Goal: Navigation & Orientation: Understand site structure

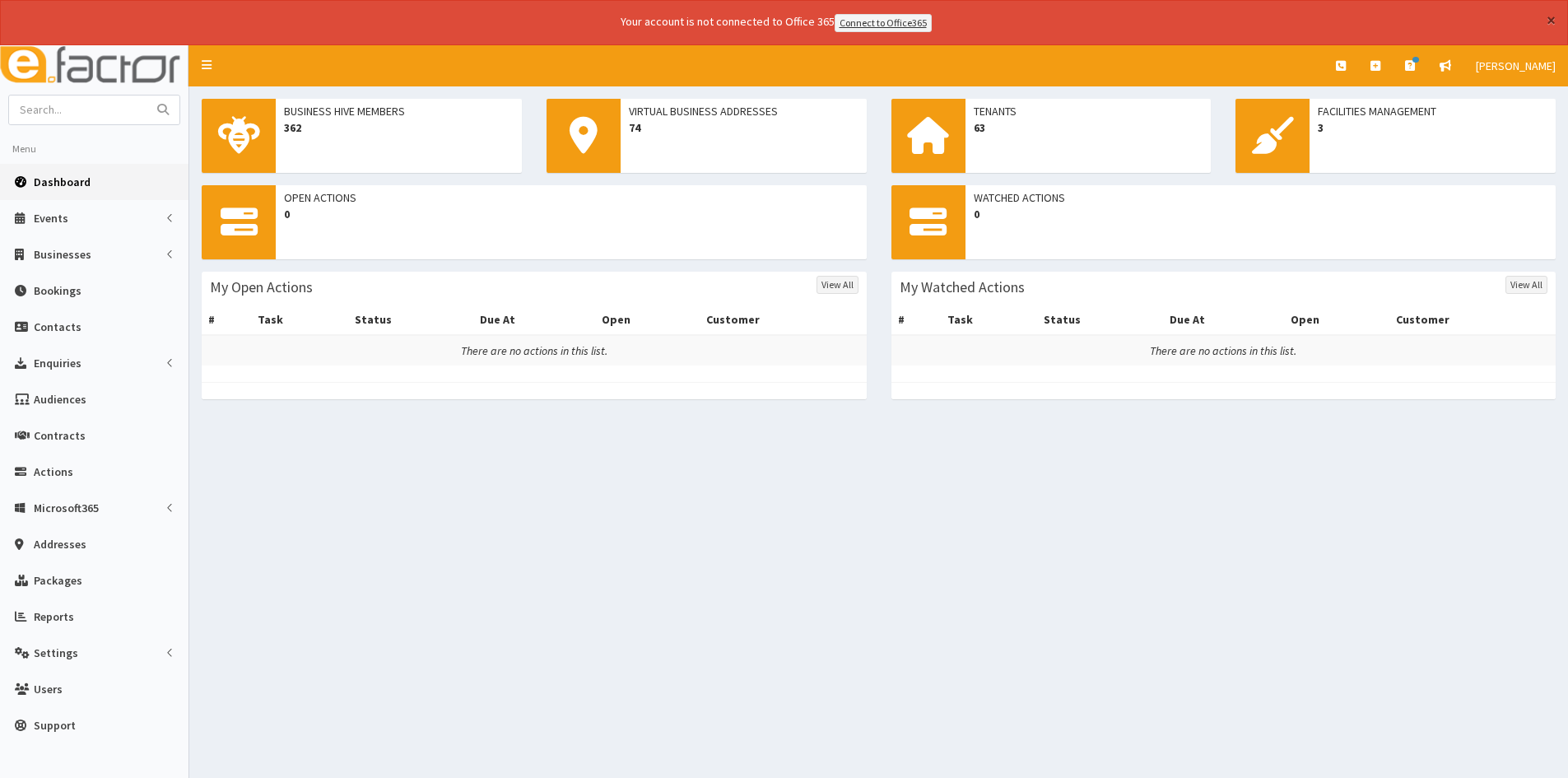
click at [1549, 19] on button "×" at bounding box center [1550, 21] width 9 height 18
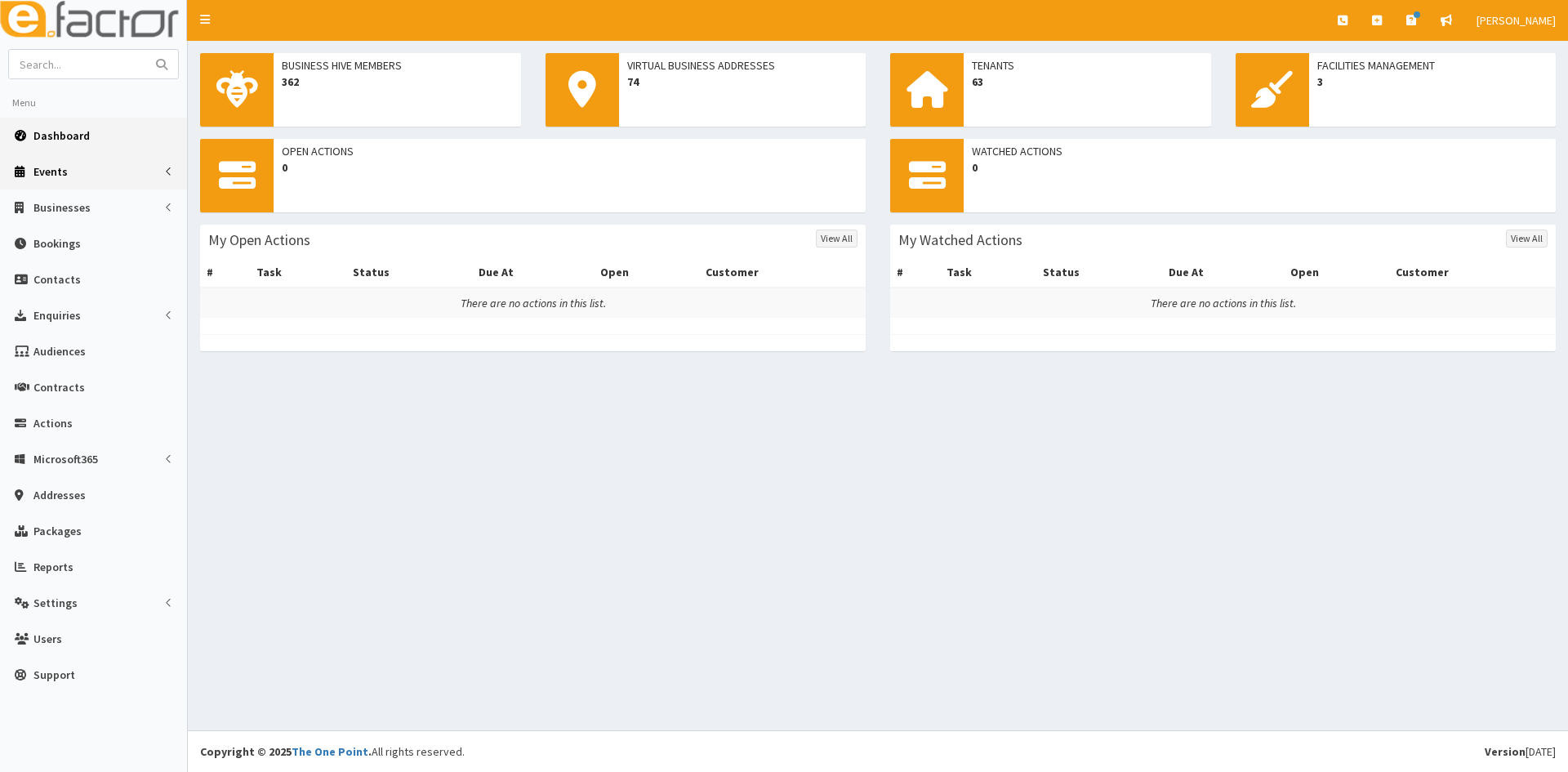
click at [114, 171] on link "Events" at bounding box center [94, 171] width 187 height 36
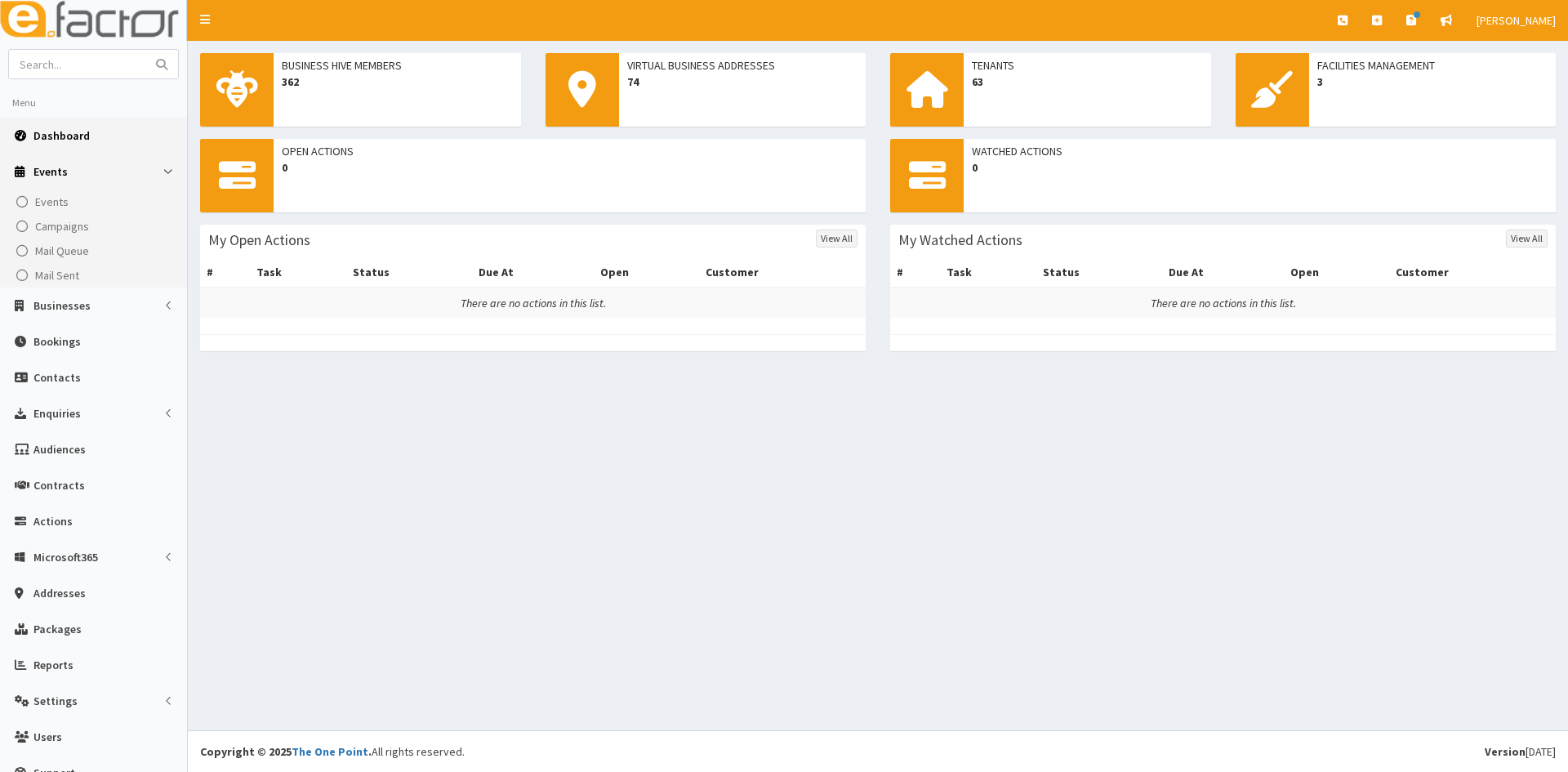
click at [70, 165] on link "Events" at bounding box center [94, 171] width 187 height 36
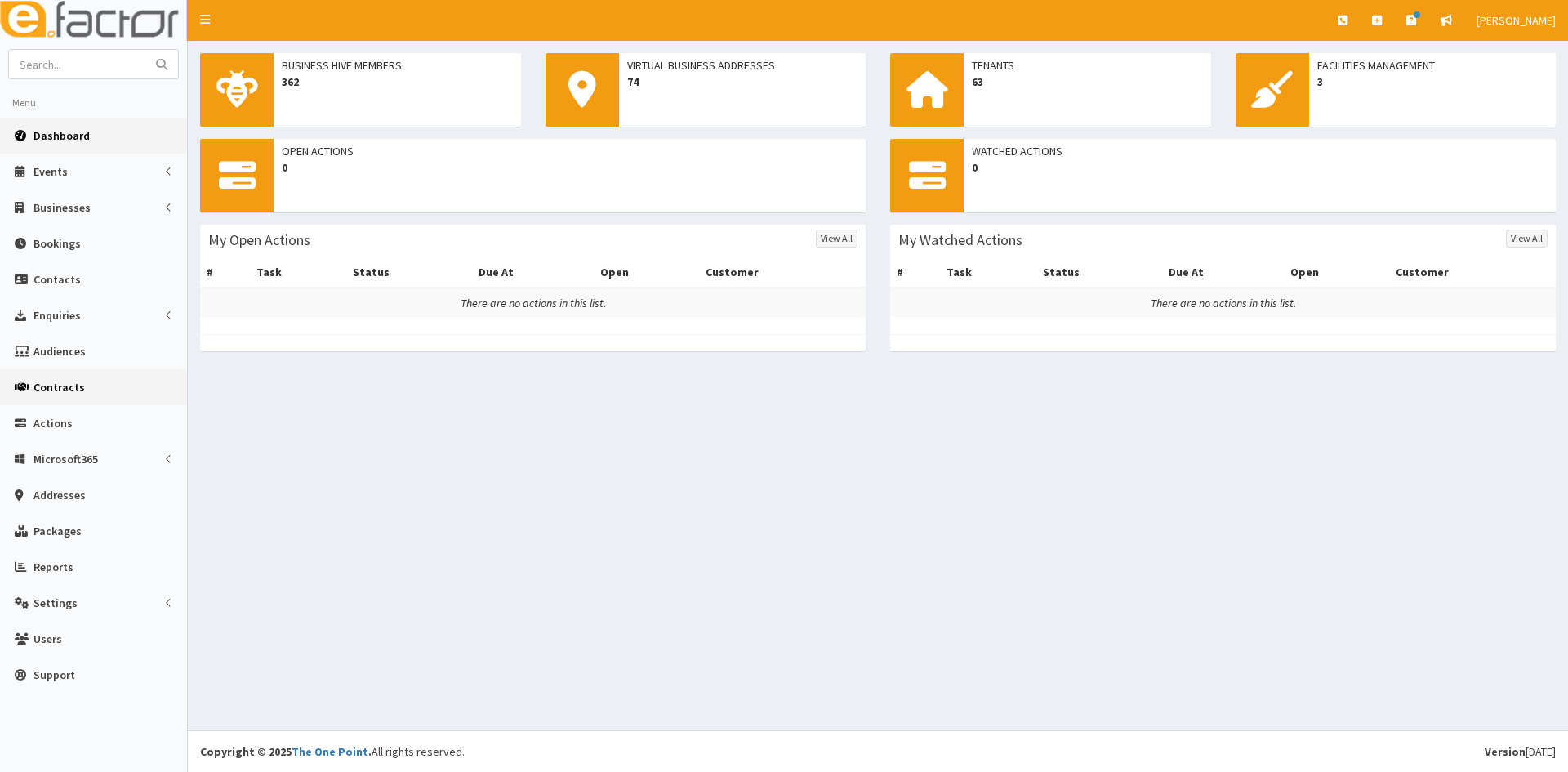
click at [100, 382] on link "Contracts" at bounding box center [94, 387] width 187 height 36
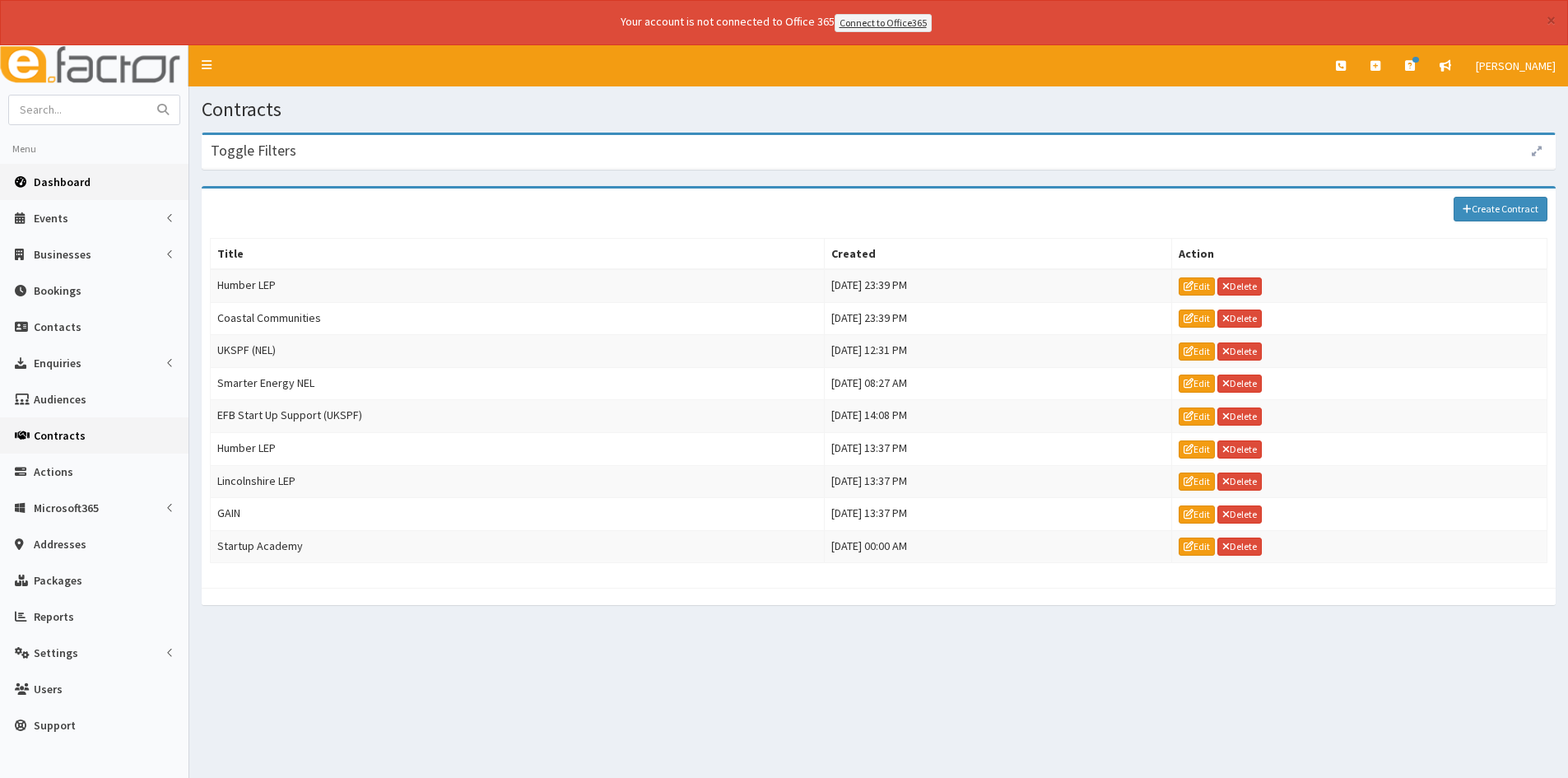
click at [86, 185] on span "Dashboard" at bounding box center [62, 182] width 57 height 15
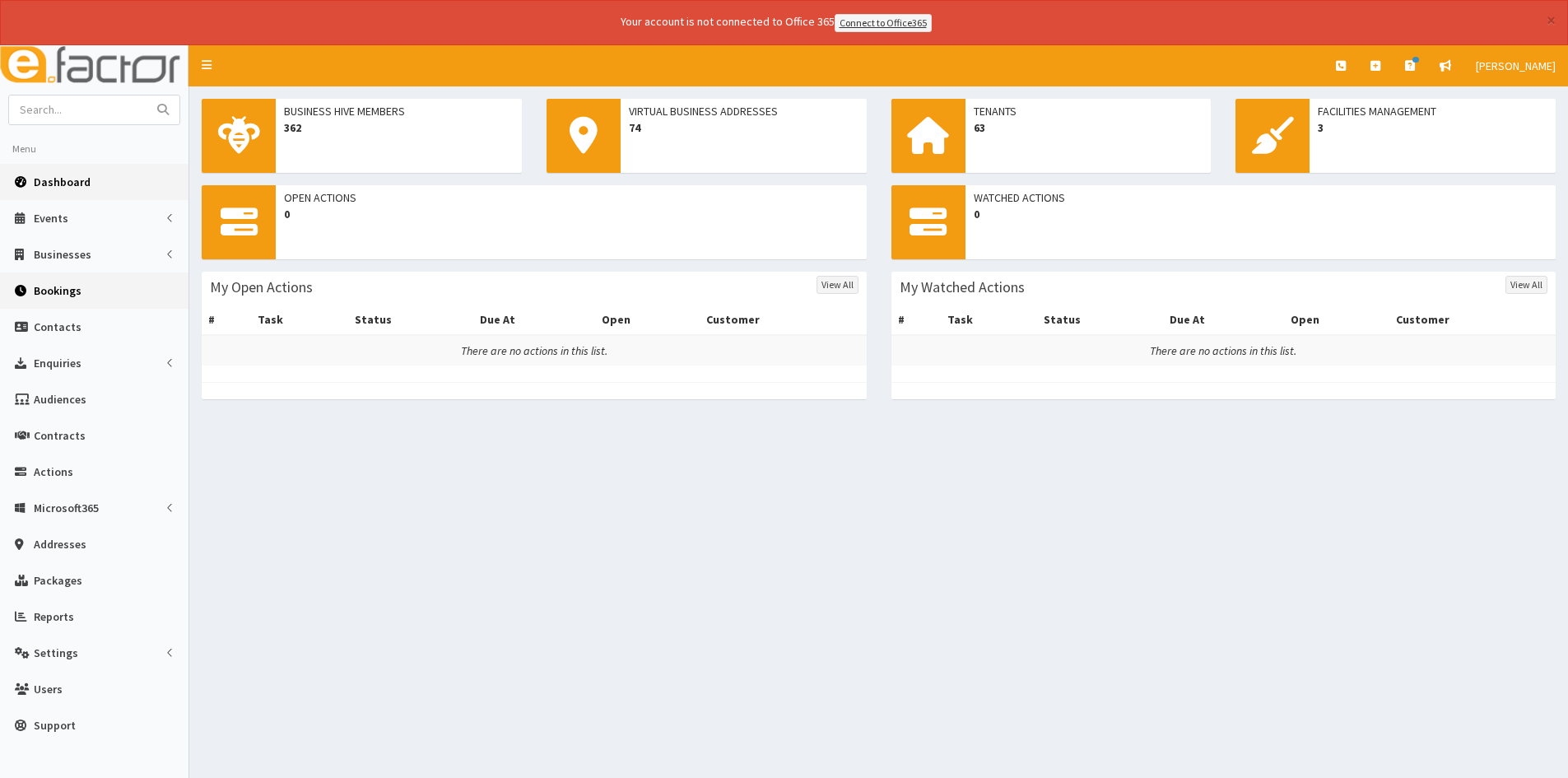
click at [97, 287] on link "Bookings" at bounding box center [94, 290] width 189 height 36
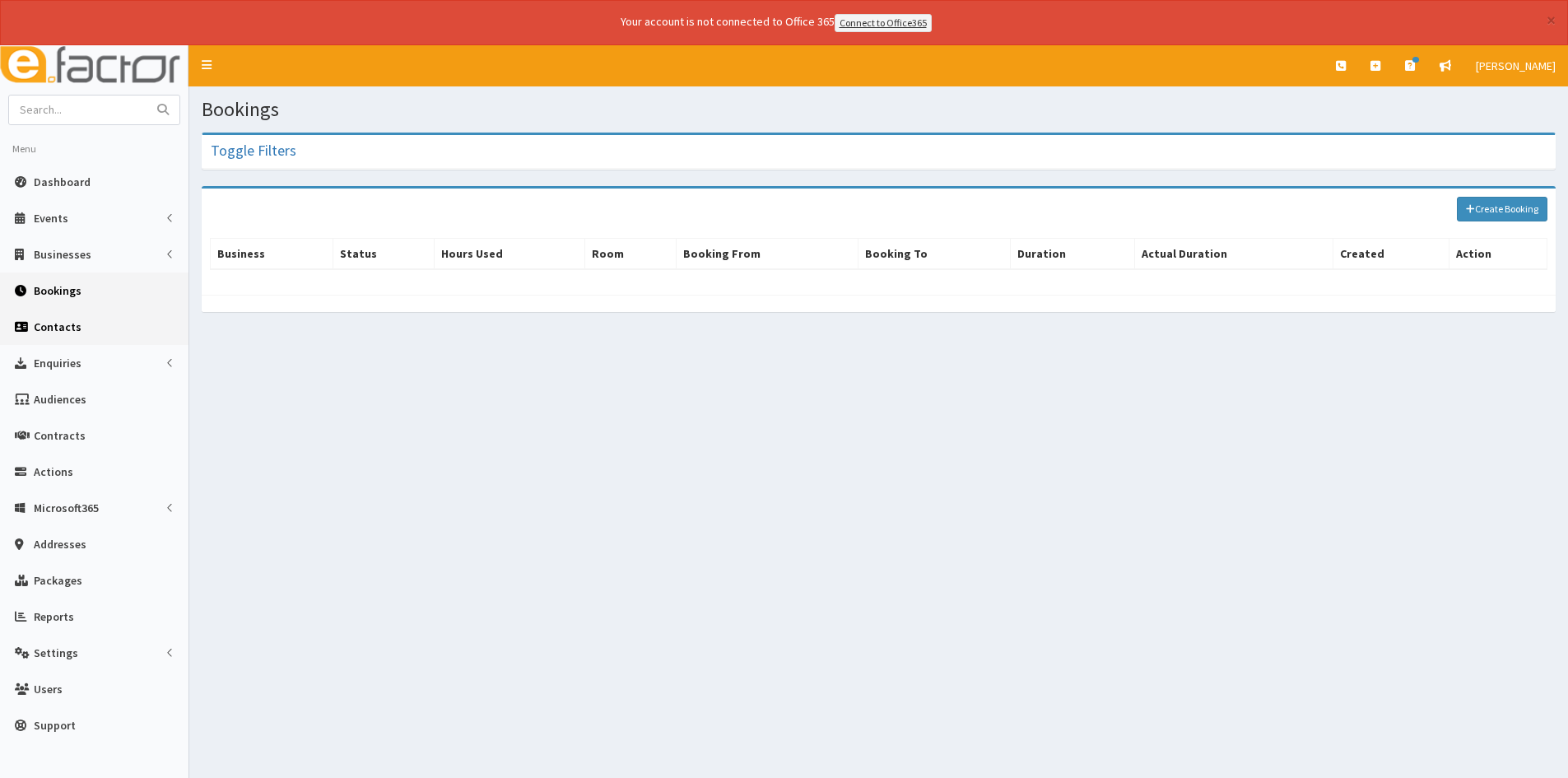
click at [86, 314] on link "Contacts" at bounding box center [94, 326] width 189 height 36
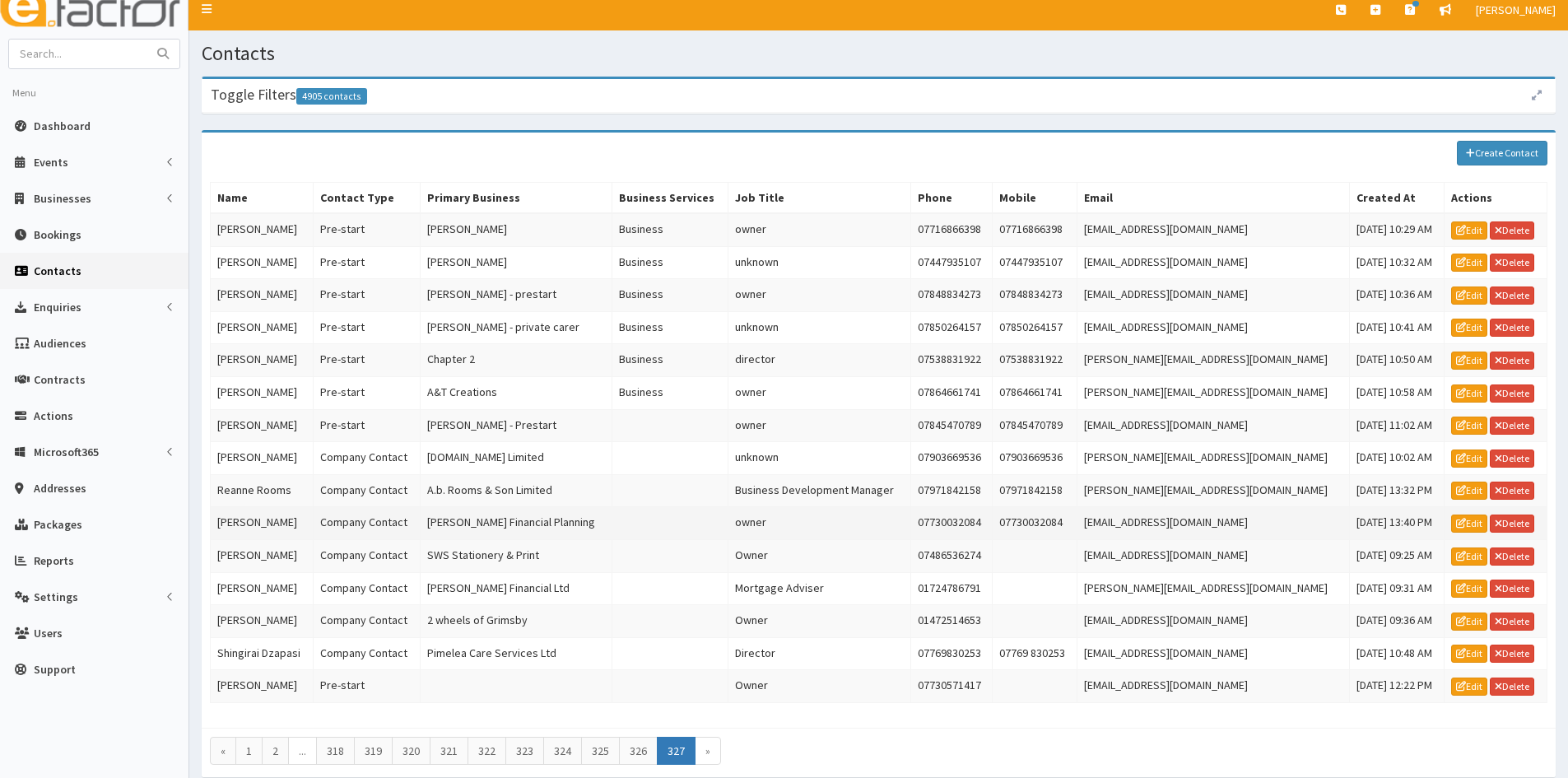
scroll to position [126, 0]
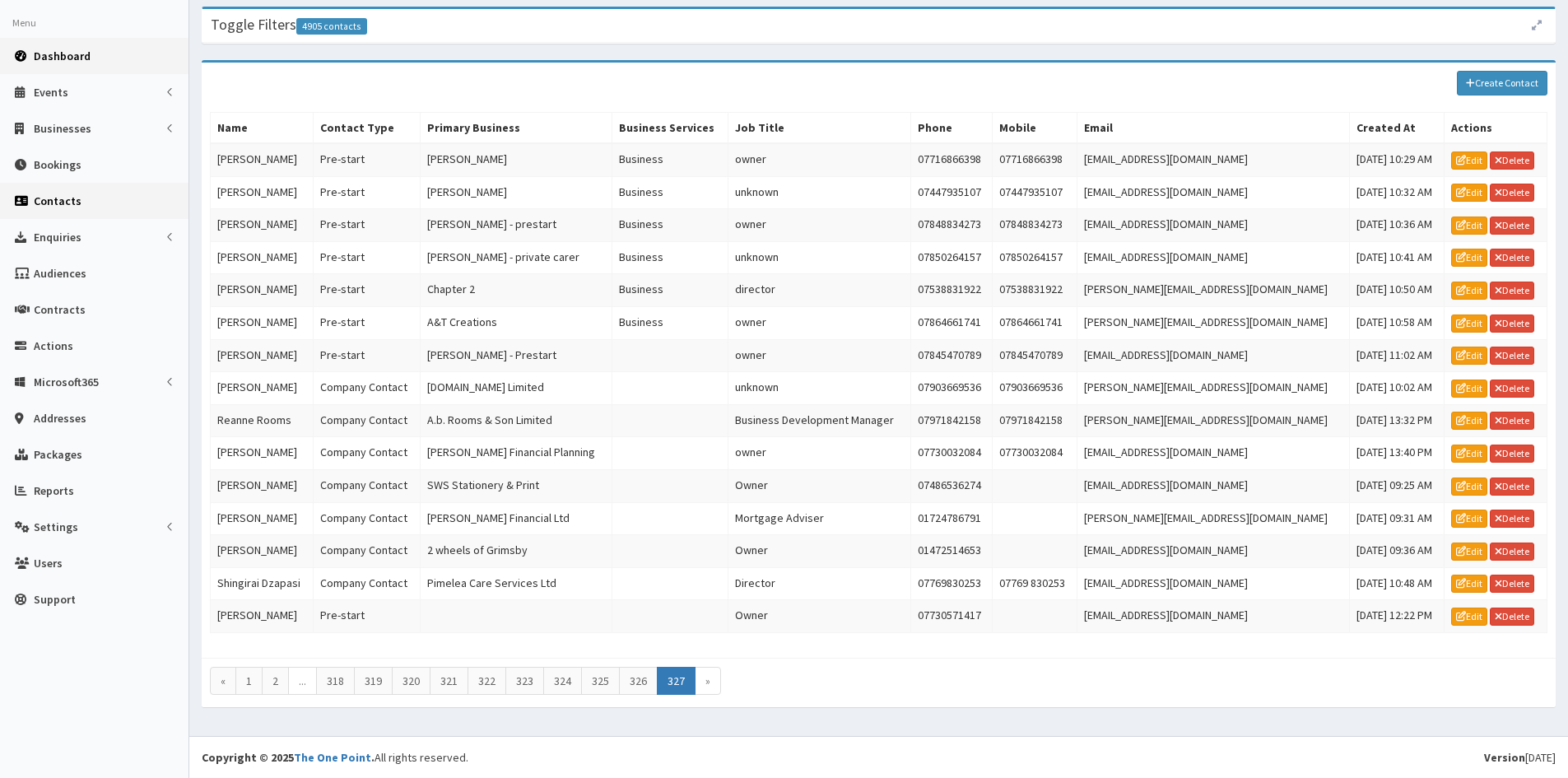
click at [45, 54] on span "Dashboard" at bounding box center [62, 55] width 57 height 15
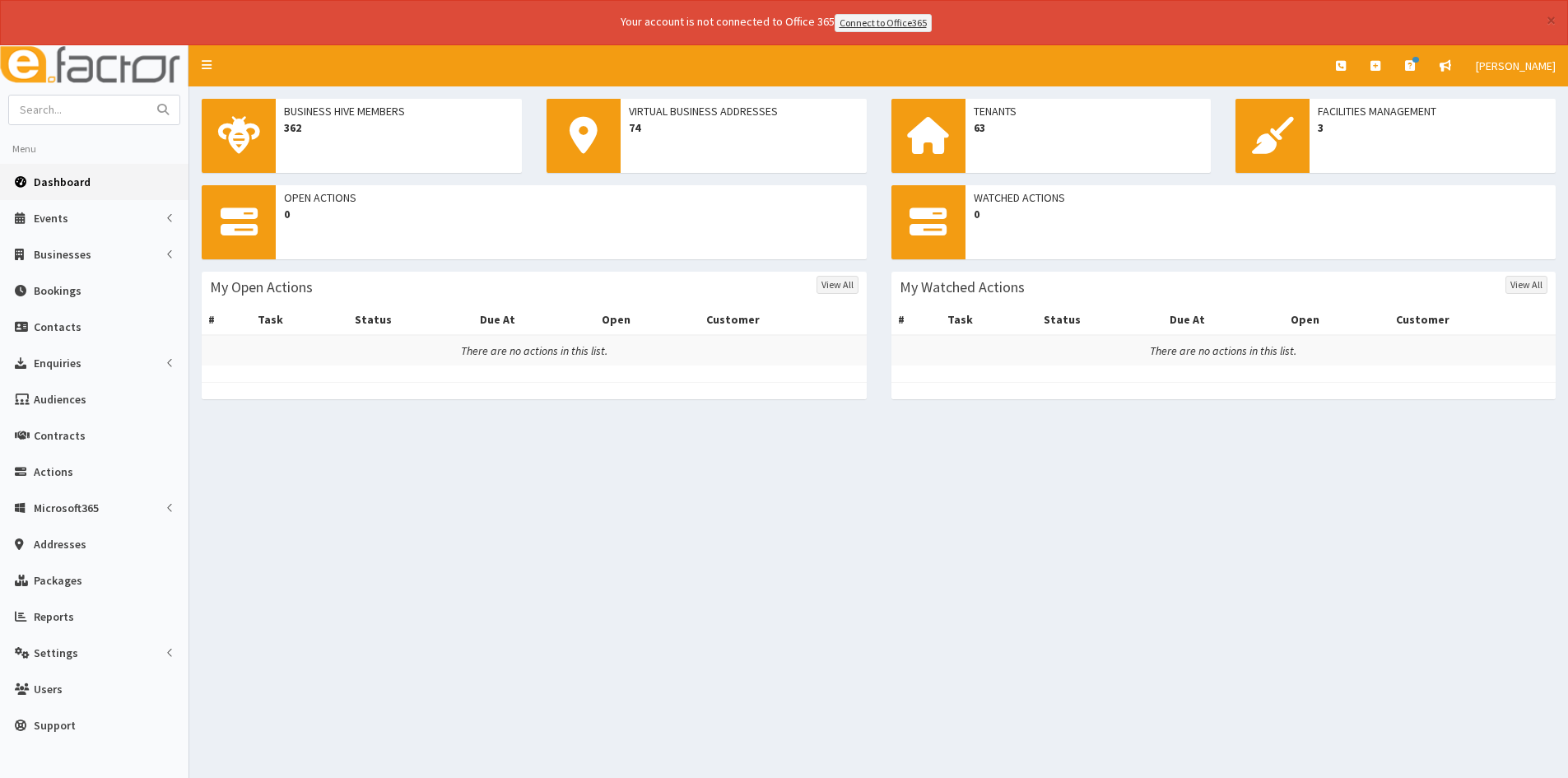
click at [1542, 26] on div "× Your account is not connected to Office 365 Connect to Office365" at bounding box center [784, 23] width 1568 height 45
click at [1556, 23] on div "× Your account is not connected to Office 365 Connect to Office365" at bounding box center [784, 23] width 1568 height 45
click at [1554, 23] on button "×" at bounding box center [1550, 21] width 9 height 18
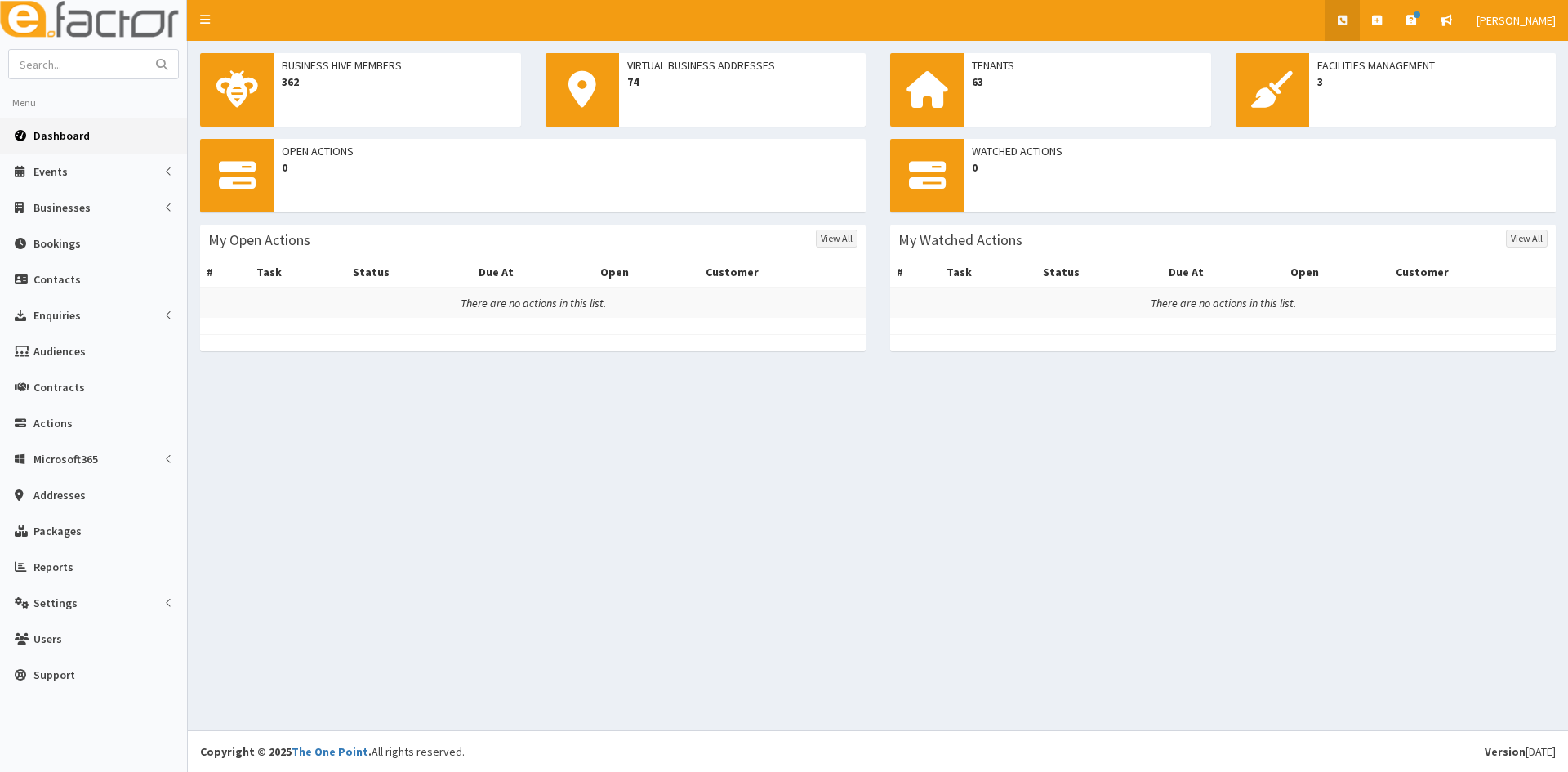
click at [1348, 24] on icon at bounding box center [1343, 20] width 10 height 12
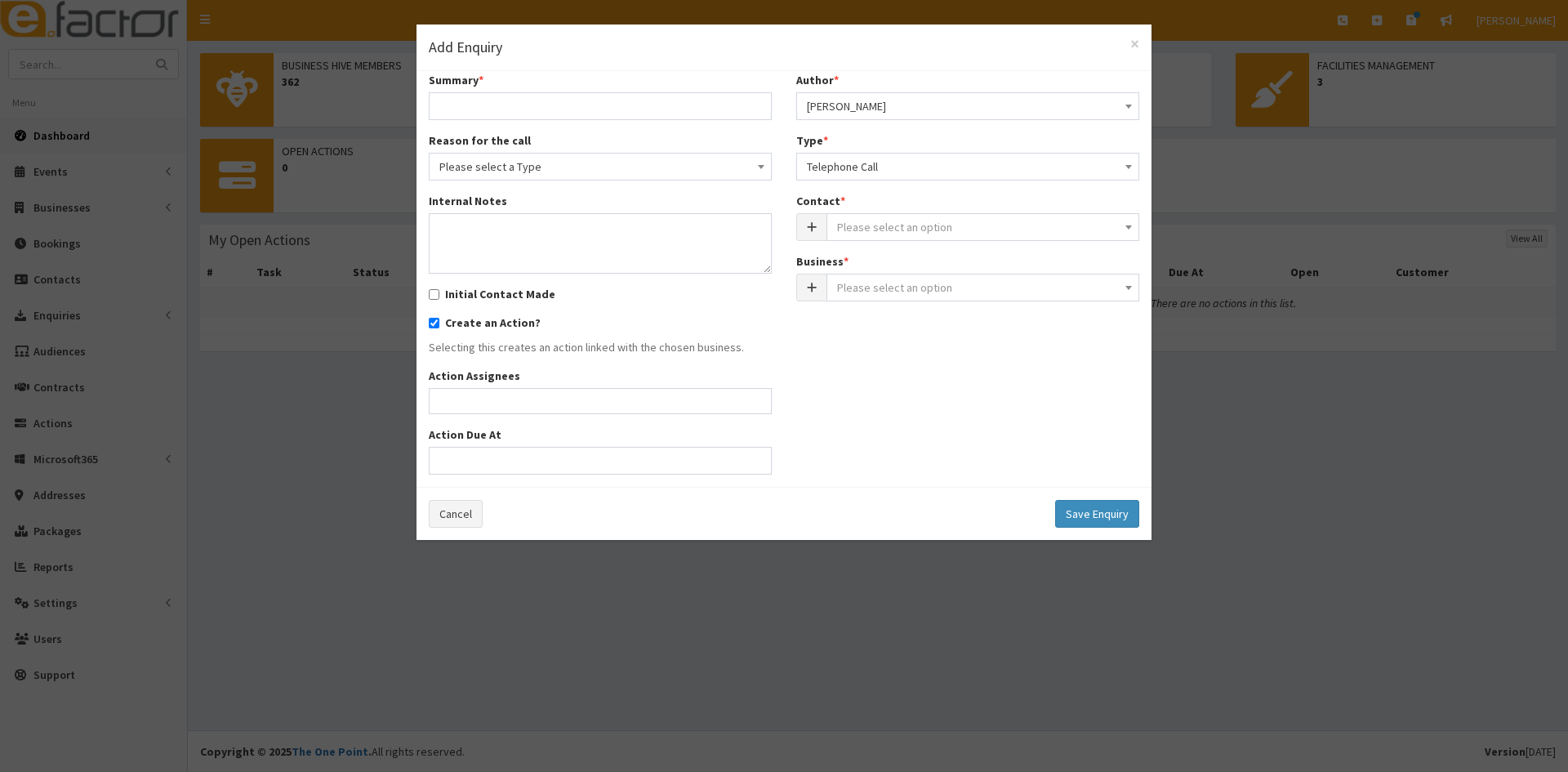
click at [1141, 48] on div "× Add Enquiry" at bounding box center [784, 48] width 735 height 47
click at [1135, 45] on span "×" at bounding box center [1134, 44] width 9 height 22
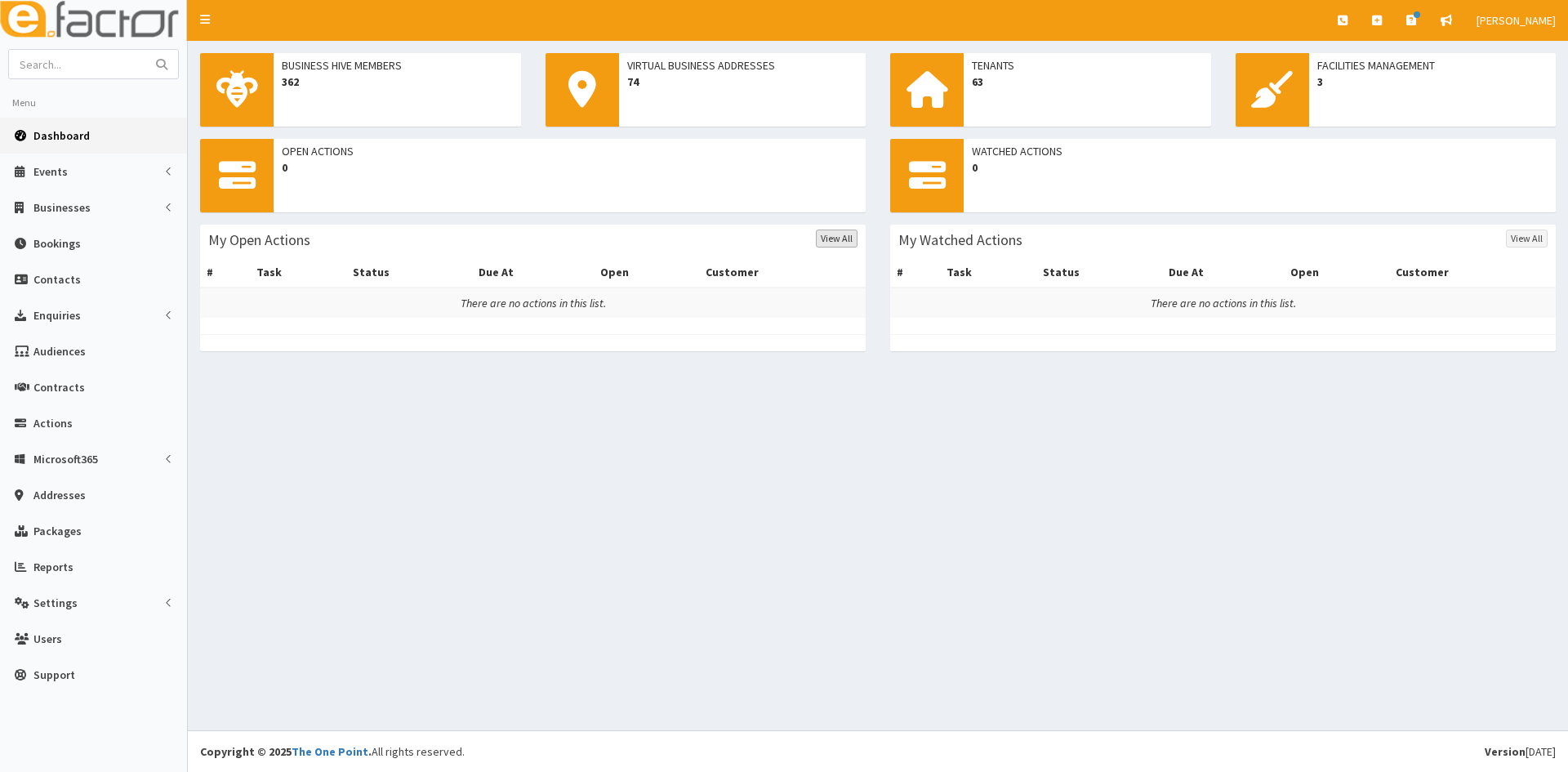
click at [841, 236] on link "View All" at bounding box center [837, 238] width 42 height 18
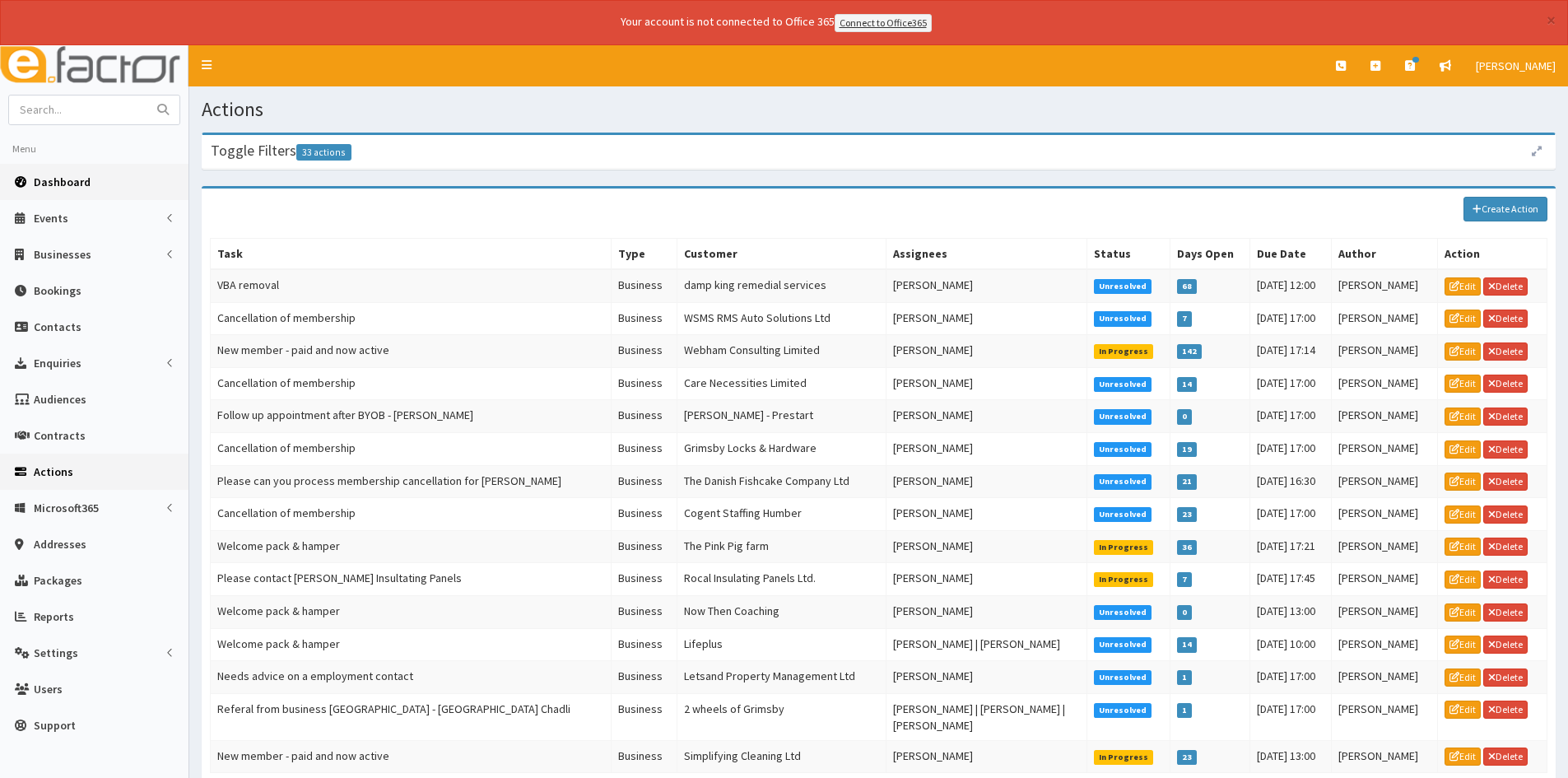
click at [85, 181] on span "Dashboard" at bounding box center [62, 182] width 57 height 15
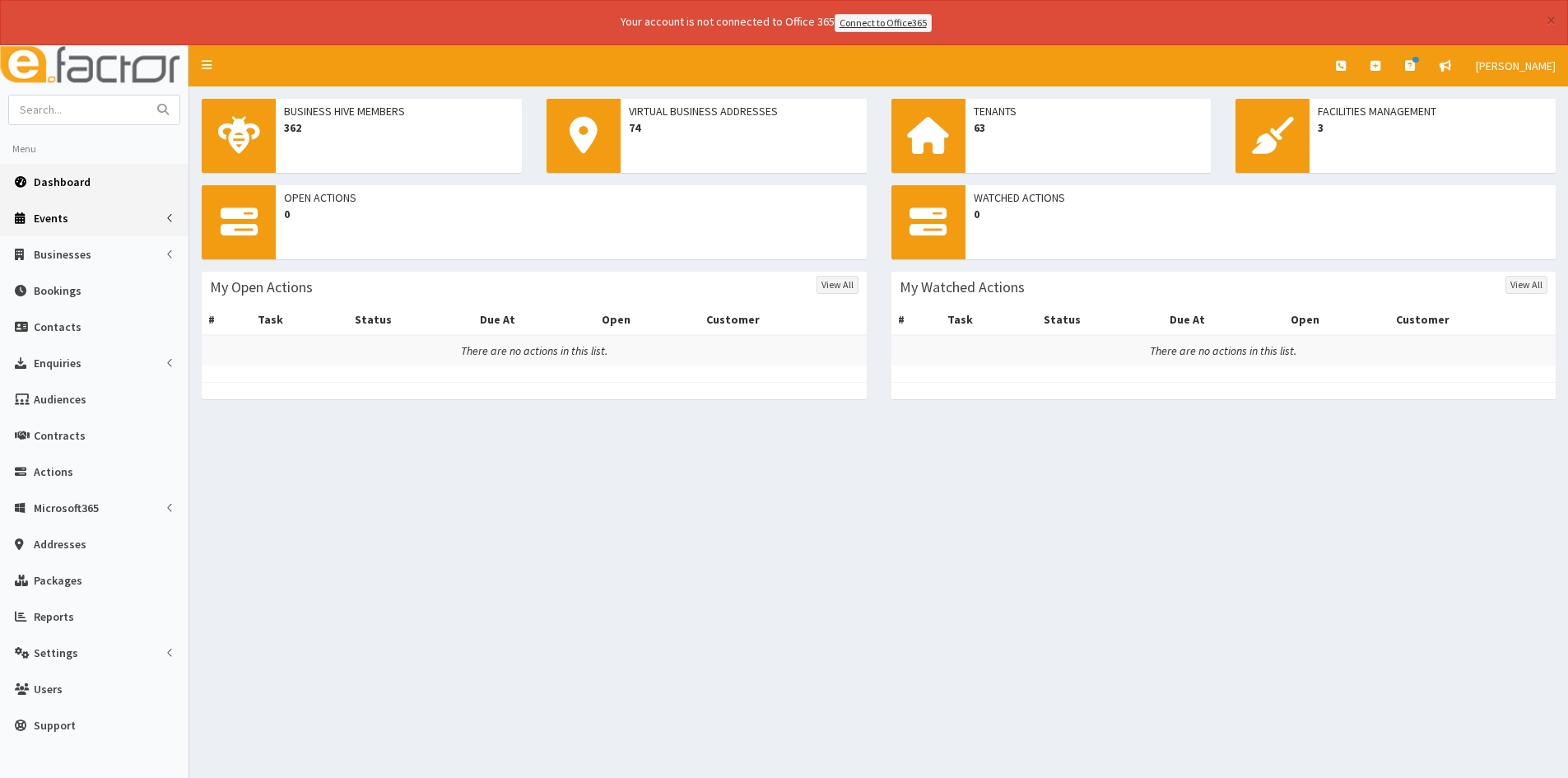
click at [177, 213] on span at bounding box center [173, 218] width 14 height 12
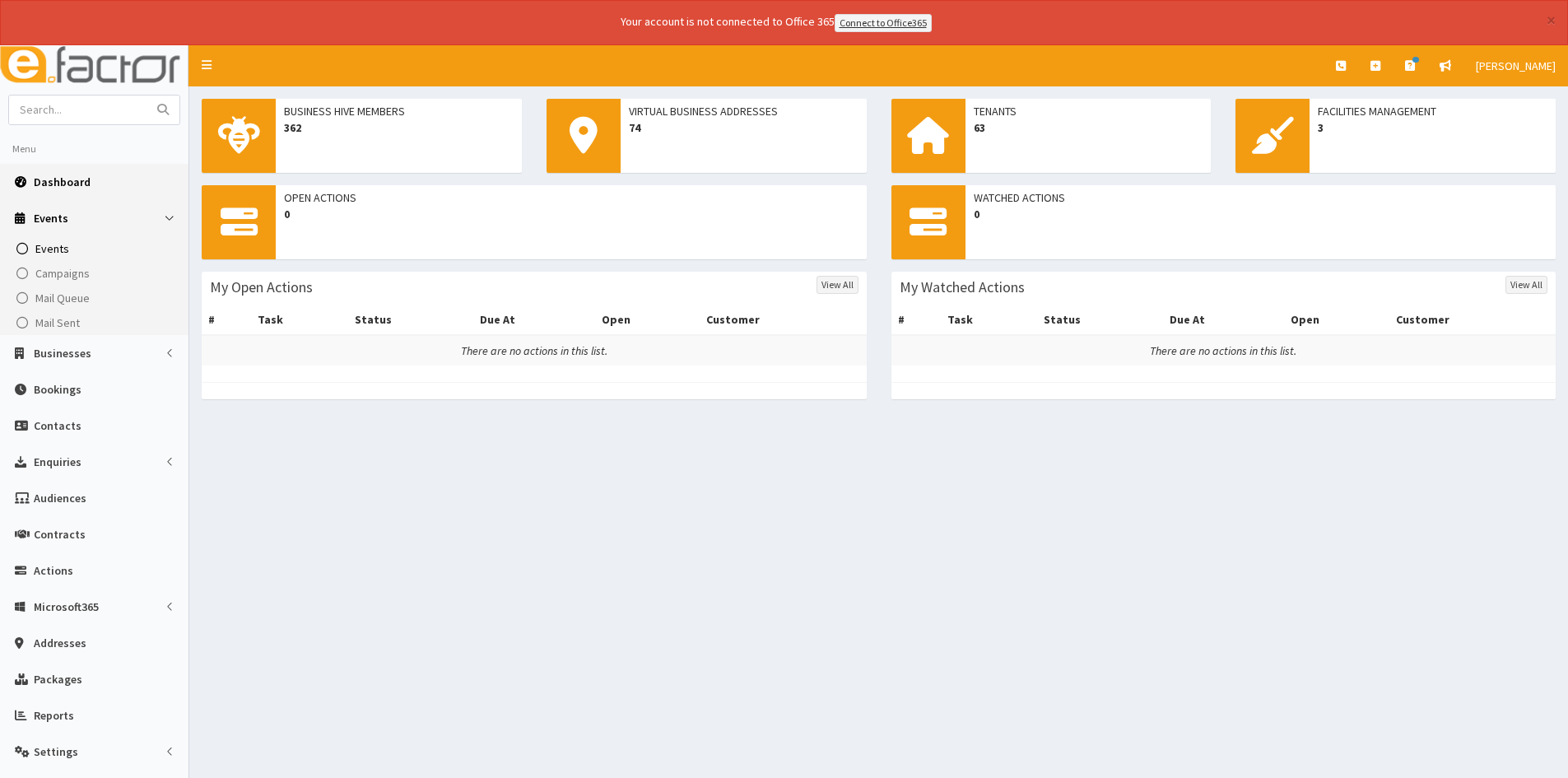
click at [63, 253] on span "Events" at bounding box center [52, 248] width 33 height 15
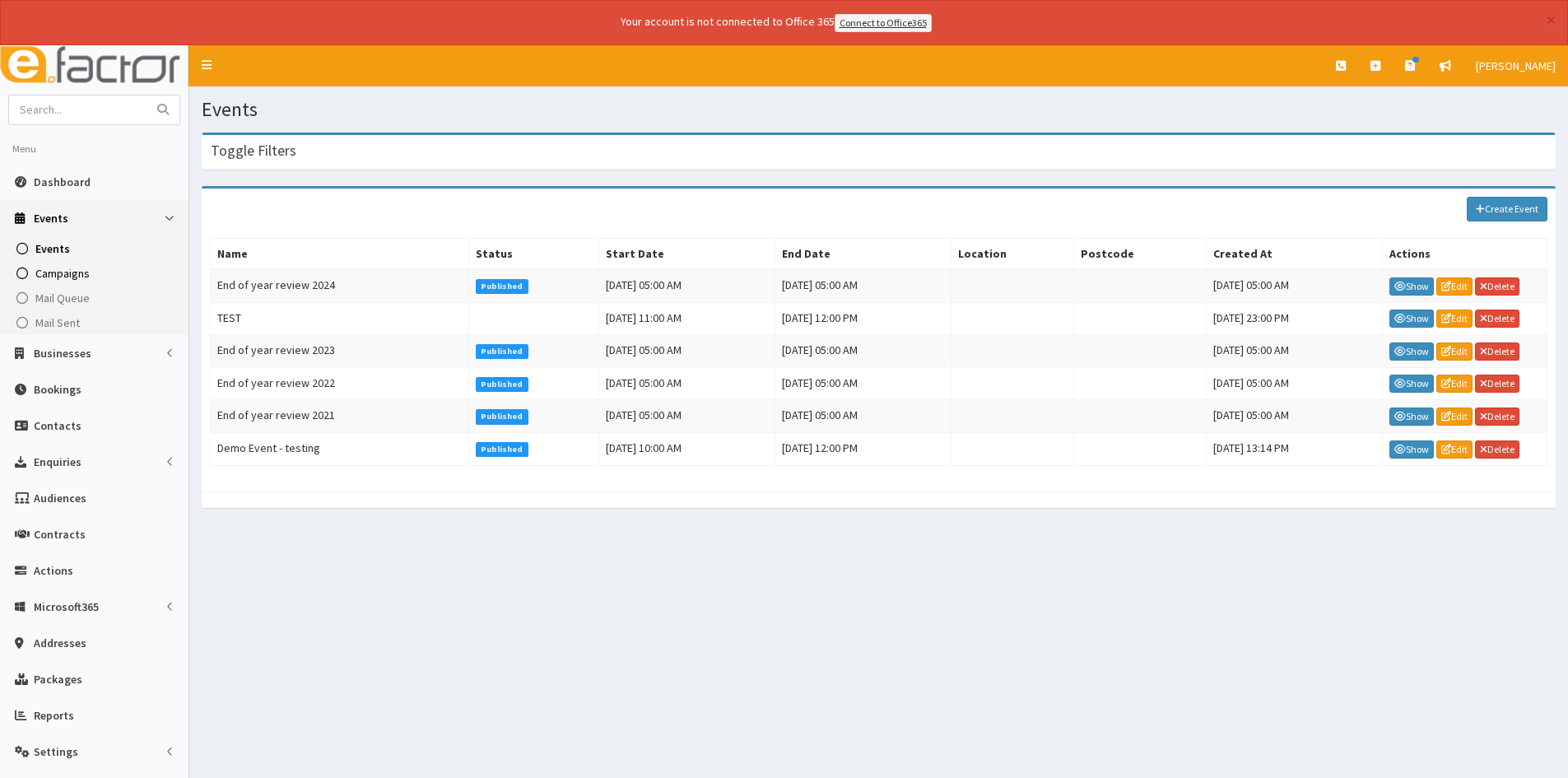
click at [75, 271] on span "Campaigns" at bounding box center [62, 273] width 54 height 15
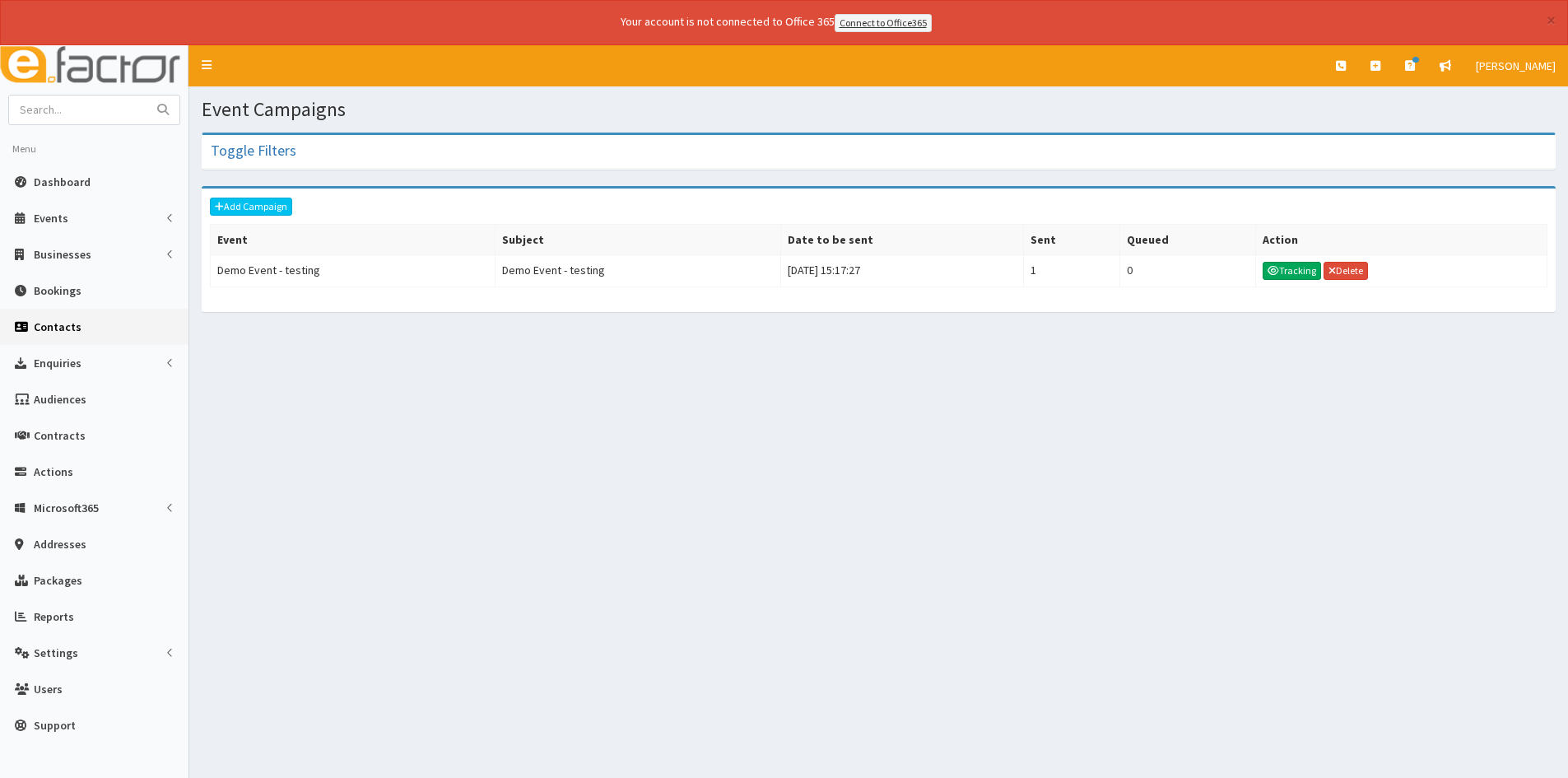
click at [76, 329] on span "Contacts" at bounding box center [57, 326] width 48 height 15
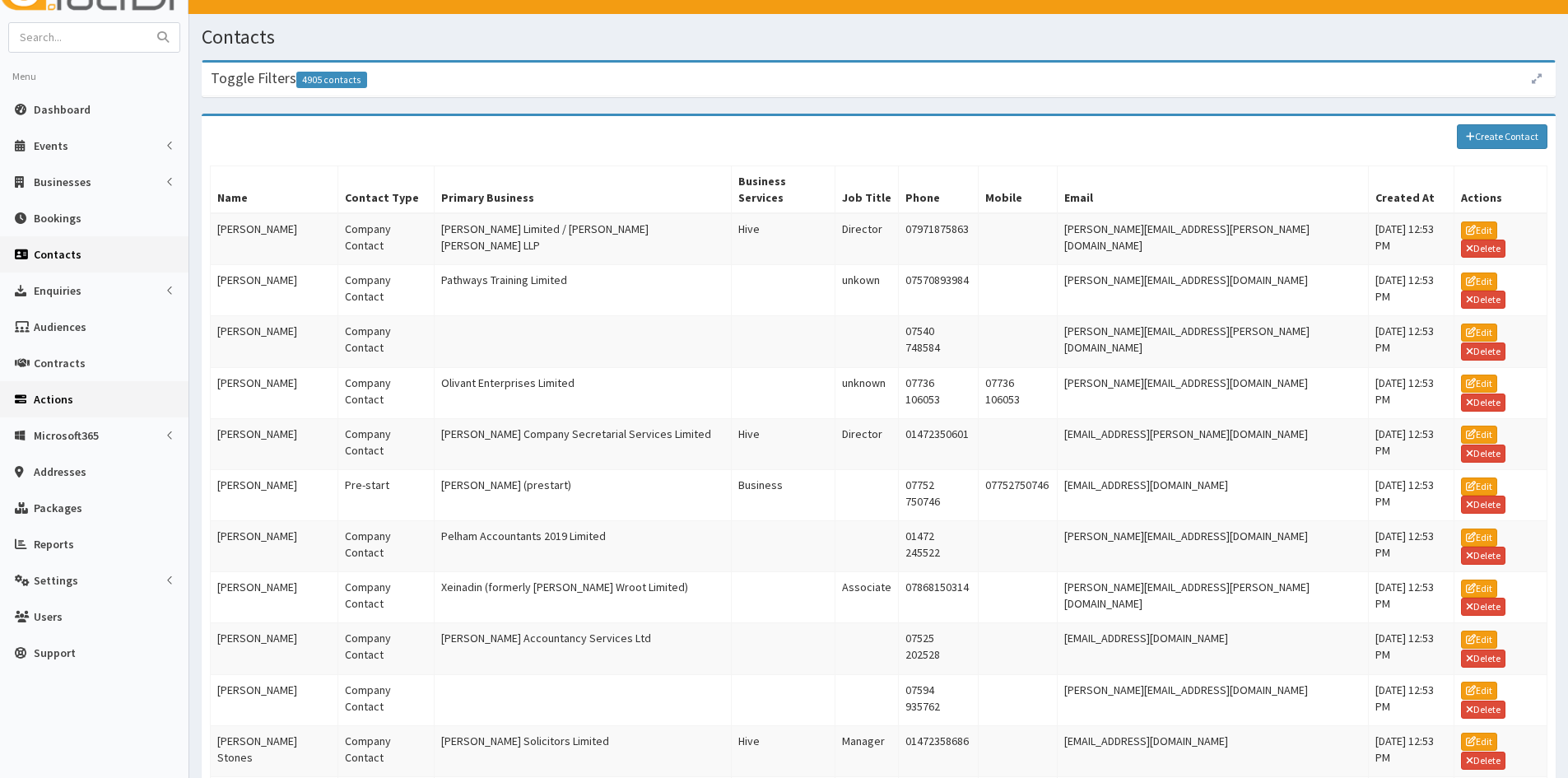
scroll to position [43, 0]
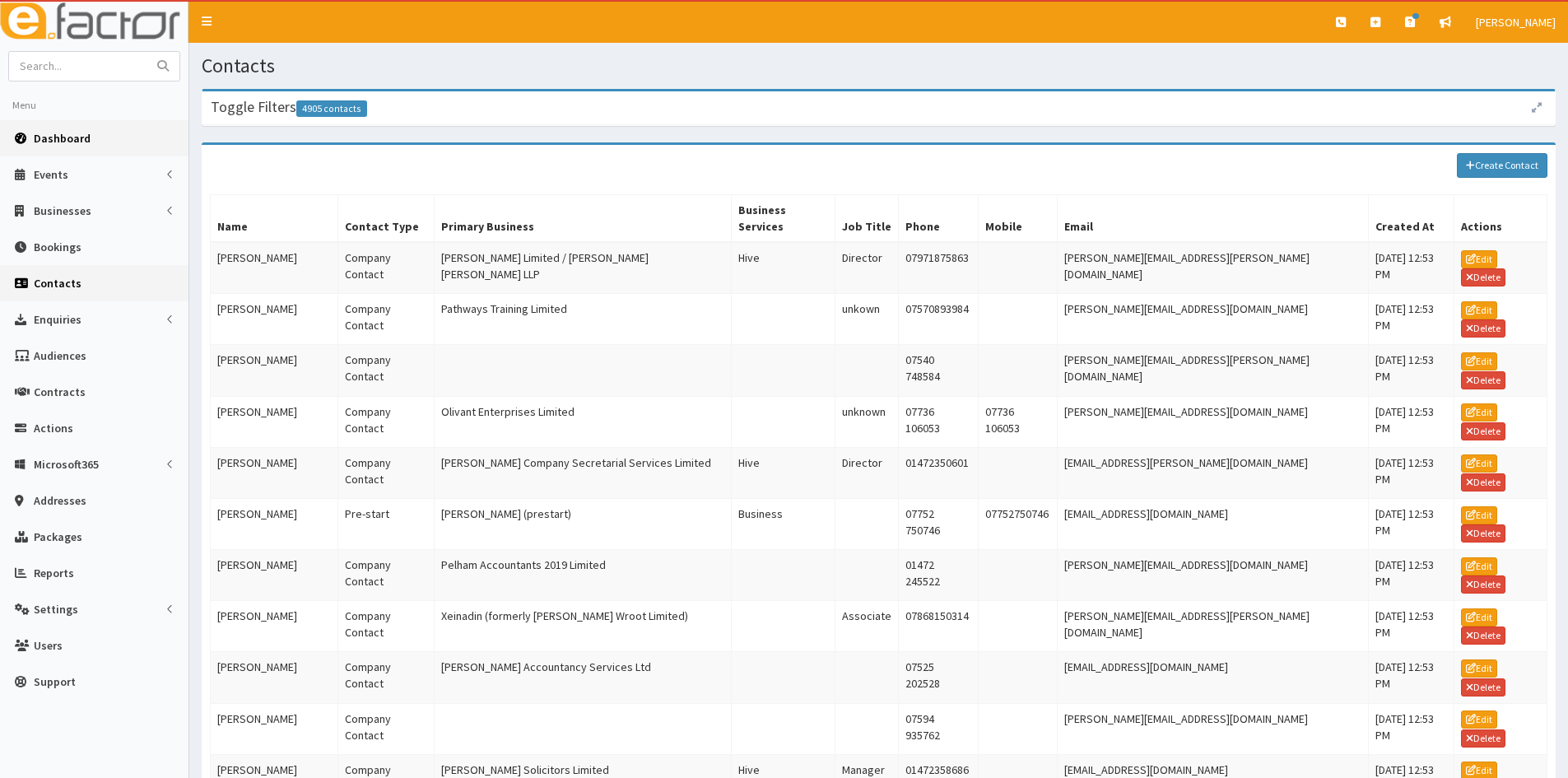
click at [73, 153] on link "Dashboard" at bounding box center [94, 138] width 189 height 36
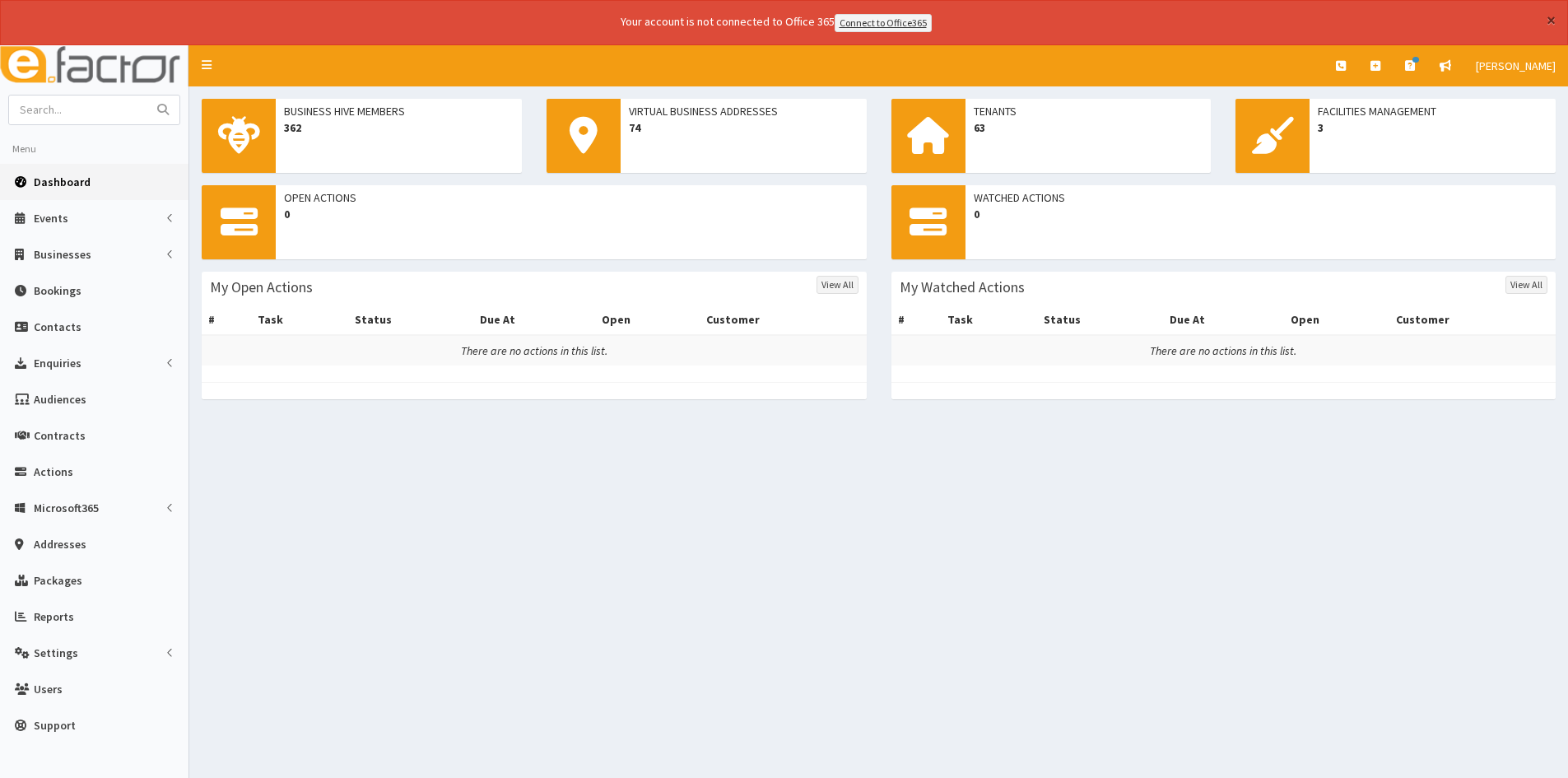
click at [1554, 23] on button "×" at bounding box center [1550, 21] width 9 height 18
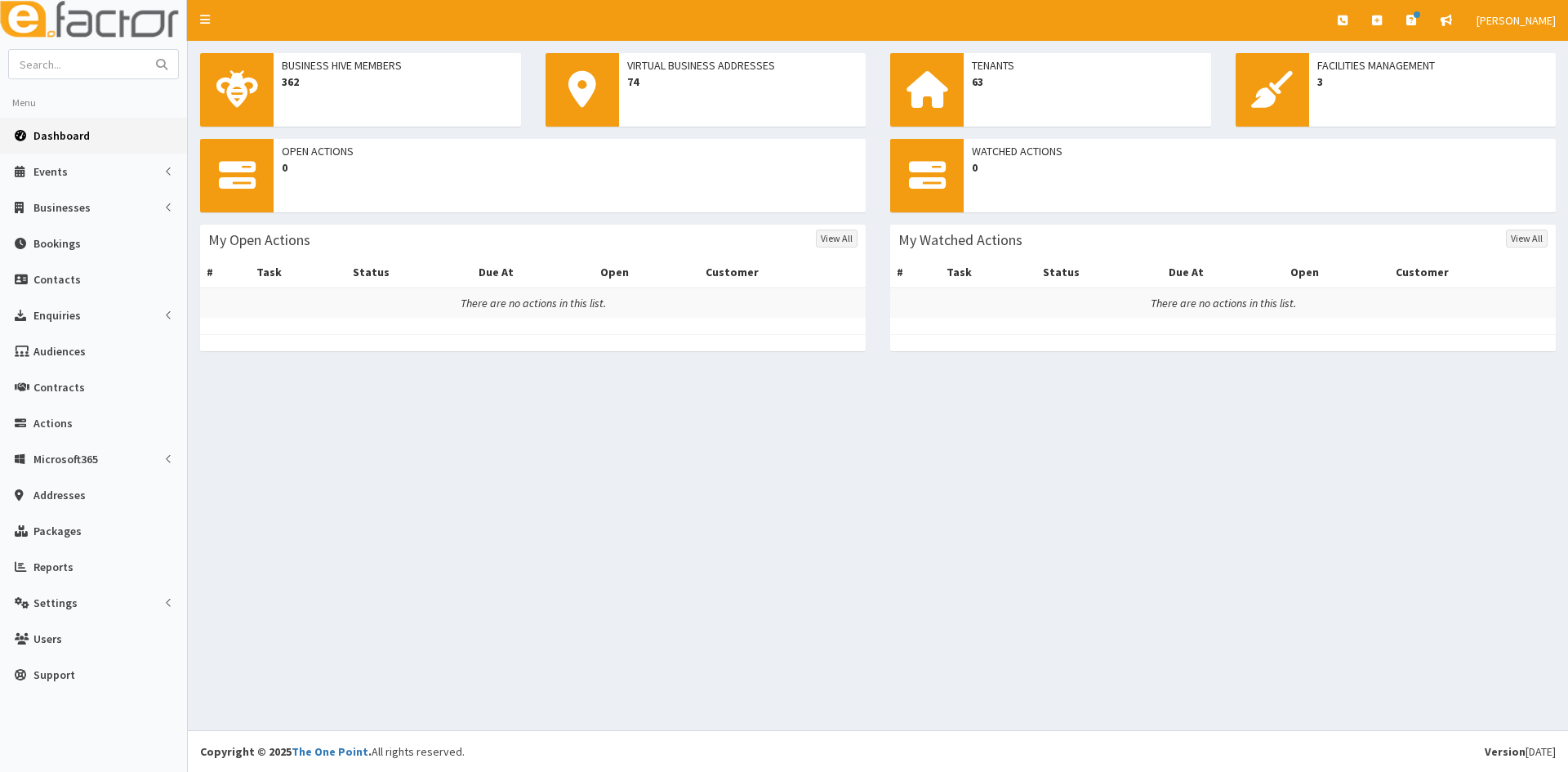
click at [414, 22] on nav "Toggle navigation Quick Create Create Business Create Booking Create Contact" at bounding box center [879, 20] width 1381 height 41
click at [103, 566] on link "Reports" at bounding box center [94, 566] width 187 height 36
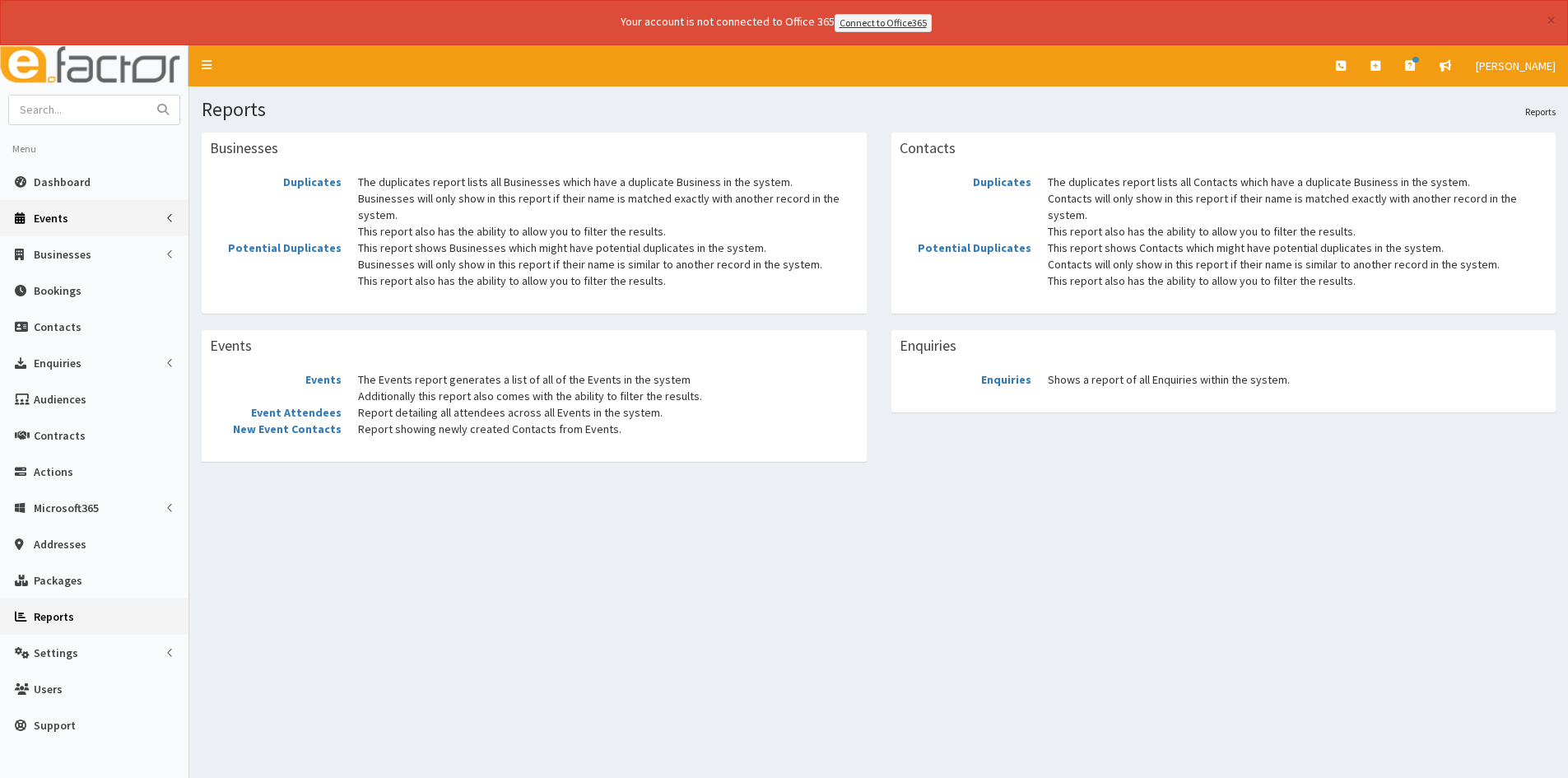
click at [82, 205] on link "Events" at bounding box center [94, 218] width 189 height 36
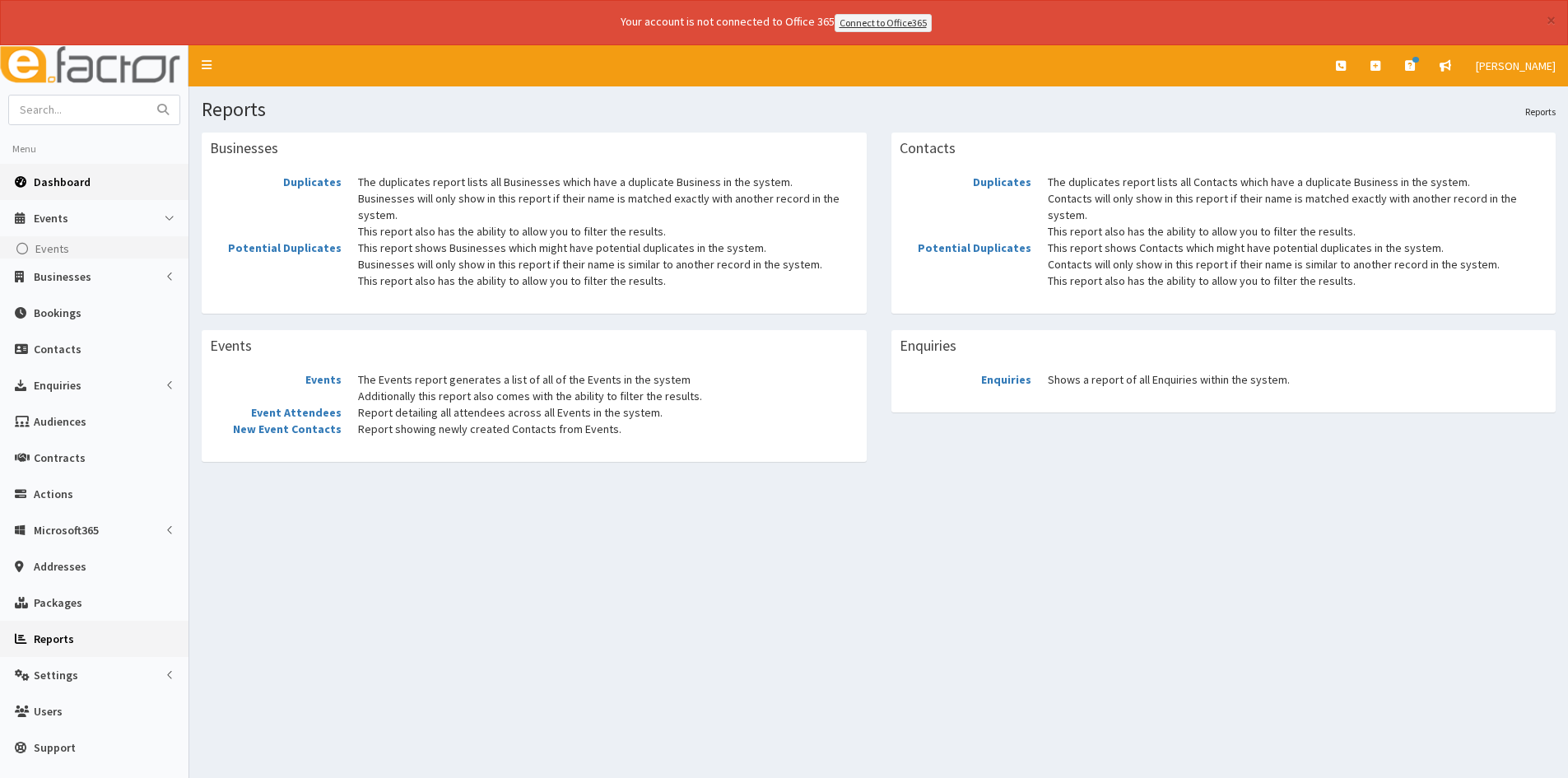
click at [84, 197] on link "Dashboard" at bounding box center [94, 182] width 189 height 36
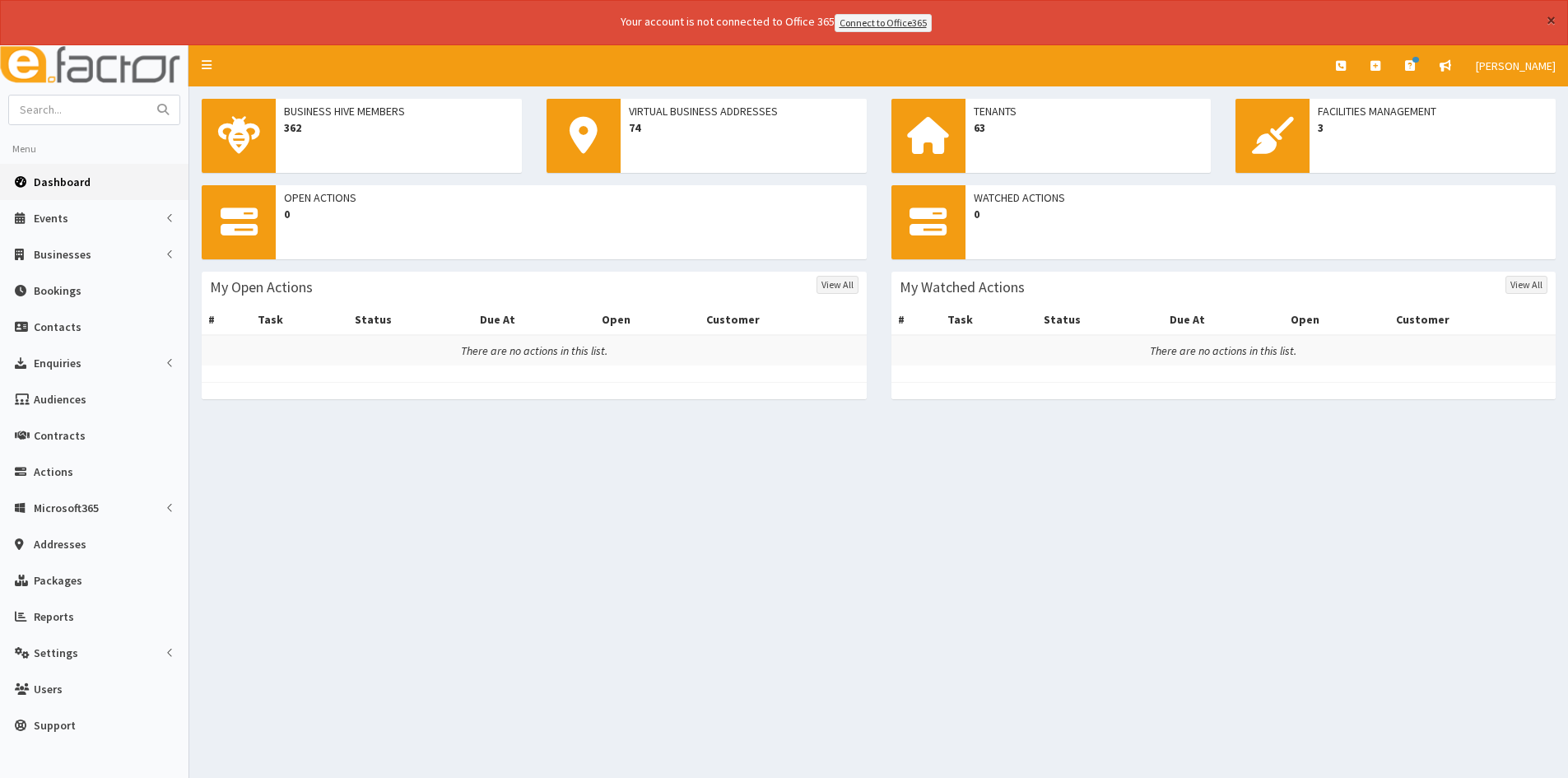
click at [1554, 23] on button "×" at bounding box center [1550, 21] width 9 height 18
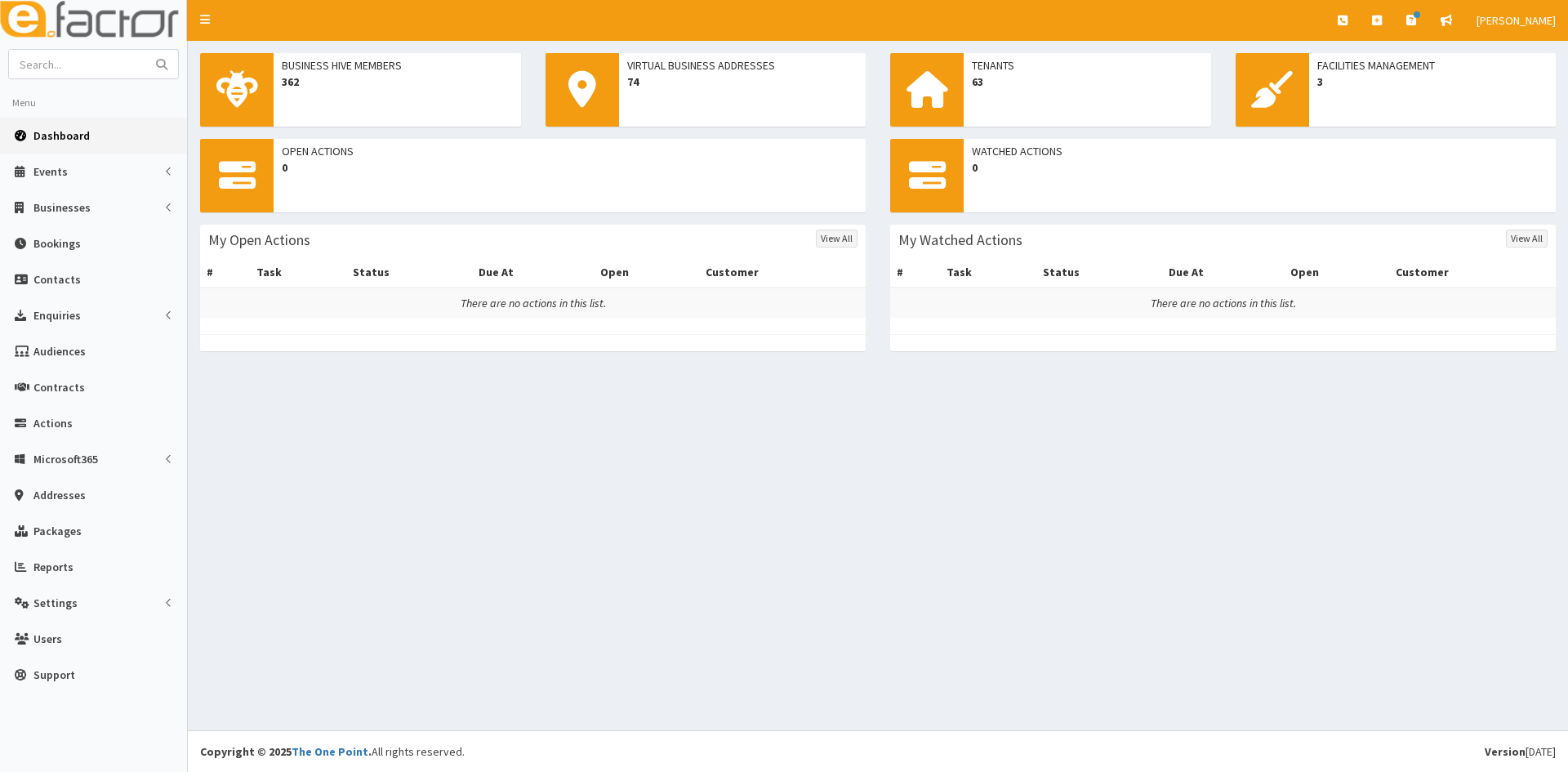
click at [99, 134] on link "Dashboard" at bounding box center [94, 135] width 187 height 36
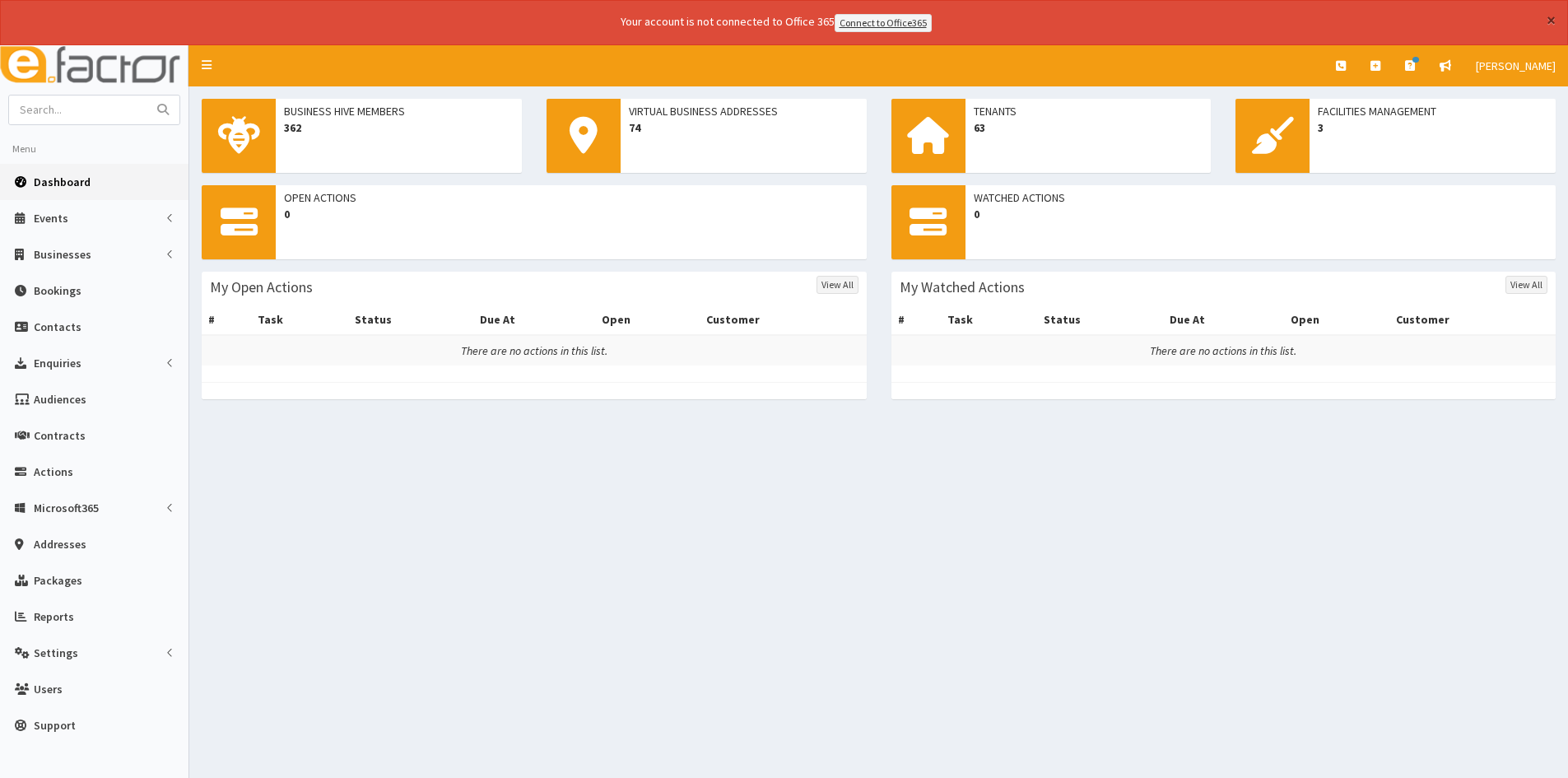
click at [1548, 16] on button "×" at bounding box center [1550, 21] width 9 height 18
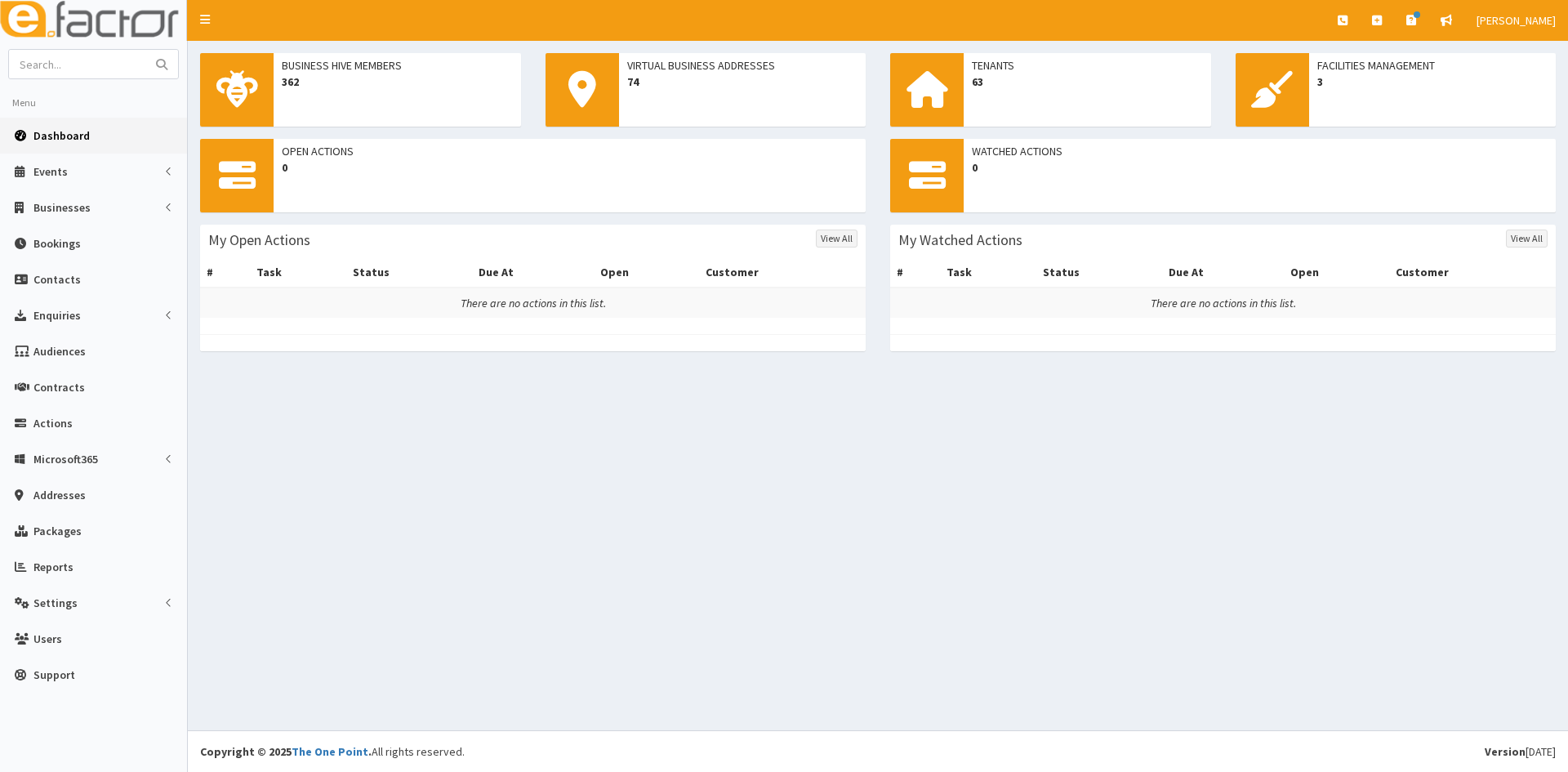
click at [1024, 606] on div "Business Hive Members 362 Virtual Business Addresses 74 Tenants 63 Facilities M…" at bounding box center [879, 385] width 1381 height 689
